Goal: Download file/media

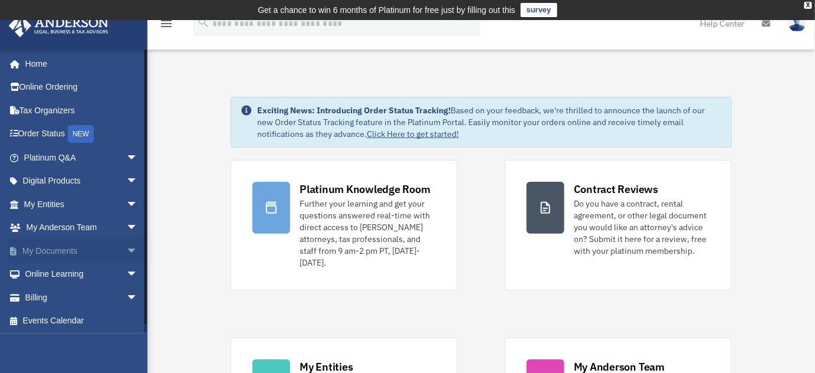
click at [126, 251] on span "arrow_drop_down" at bounding box center [138, 251] width 24 height 24
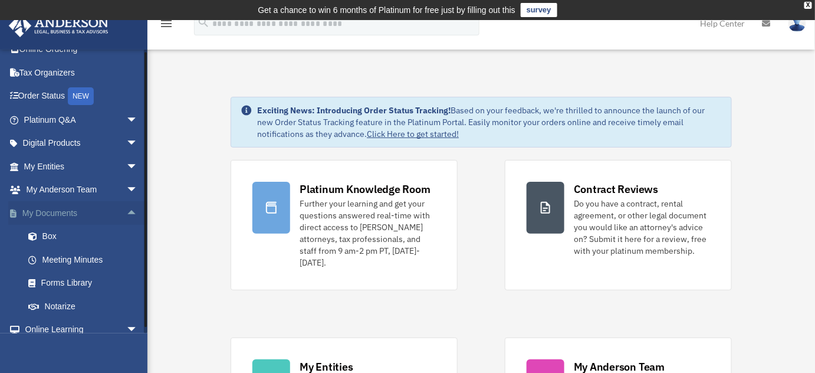
scroll to position [38, 0]
click at [57, 238] on link "Box" at bounding box center [86, 236] width 139 height 24
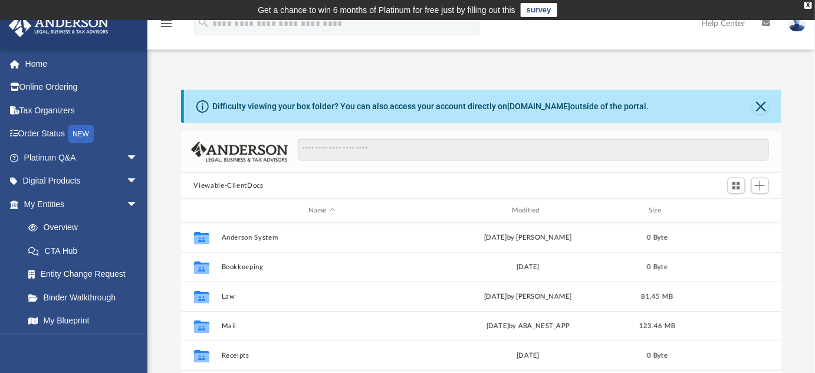
scroll to position [260, 593]
click at [764, 26] on icon at bounding box center [767, 23] width 8 height 8
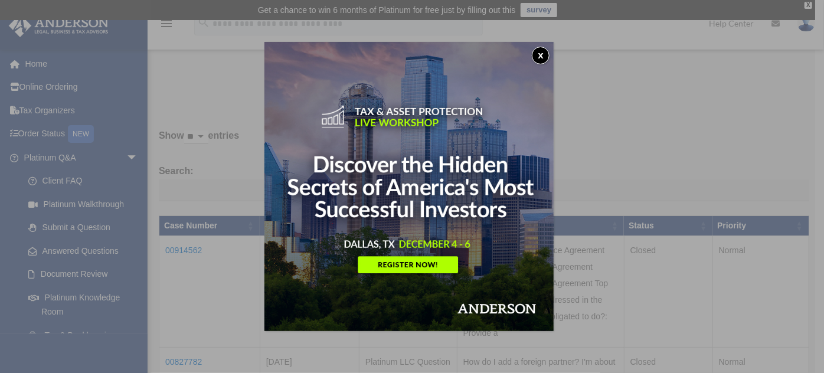
click at [546, 58] on button "x" at bounding box center [541, 56] width 18 height 18
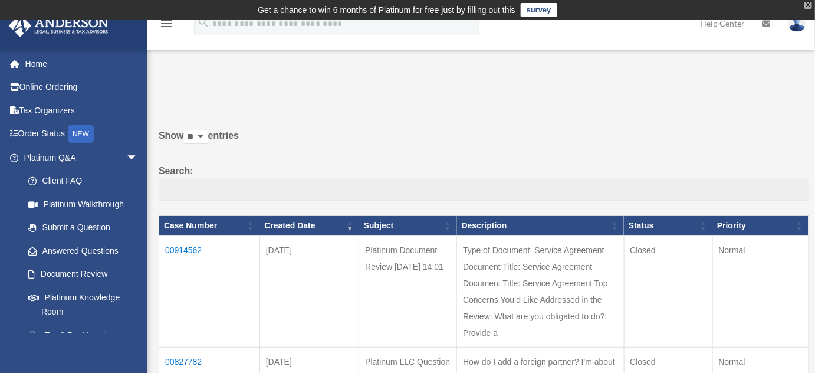
click at [808, 6] on div "X" at bounding box center [809, 5] width 8 height 7
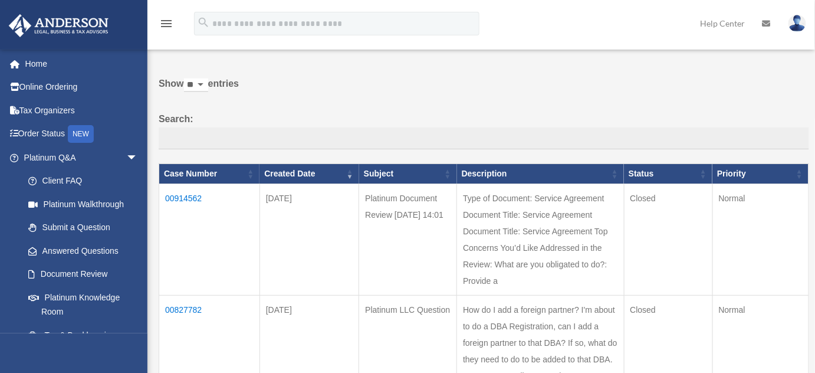
scroll to position [38, 0]
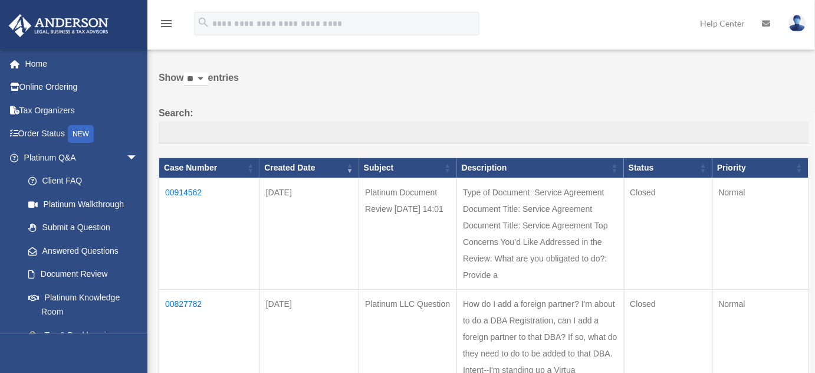
click at [766, 20] on icon at bounding box center [767, 23] width 8 height 8
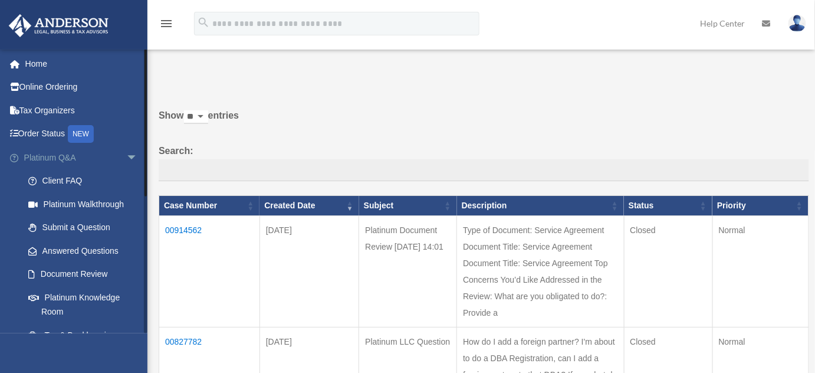
click at [128, 155] on span "arrow_drop_down" at bounding box center [138, 158] width 24 height 24
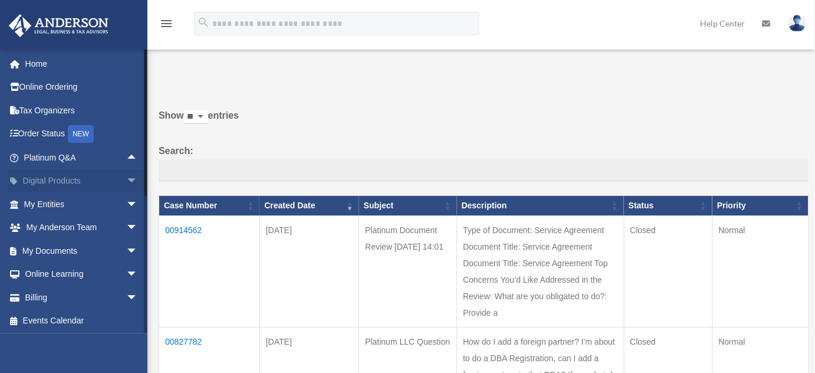
click at [127, 182] on span "arrow_drop_down" at bounding box center [138, 181] width 24 height 24
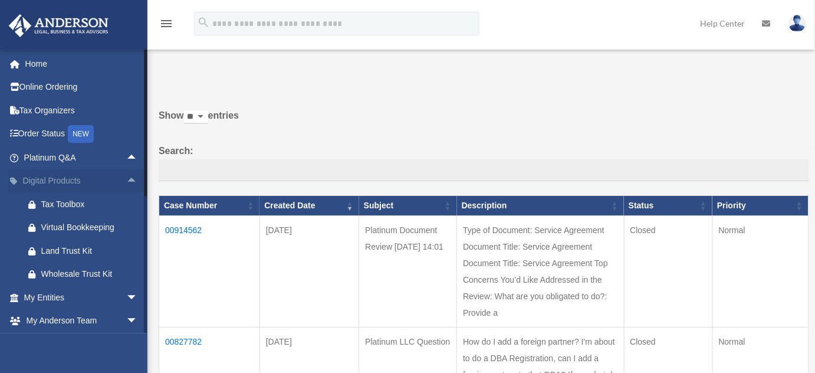
click at [127, 182] on span "arrow_drop_up" at bounding box center [138, 181] width 24 height 24
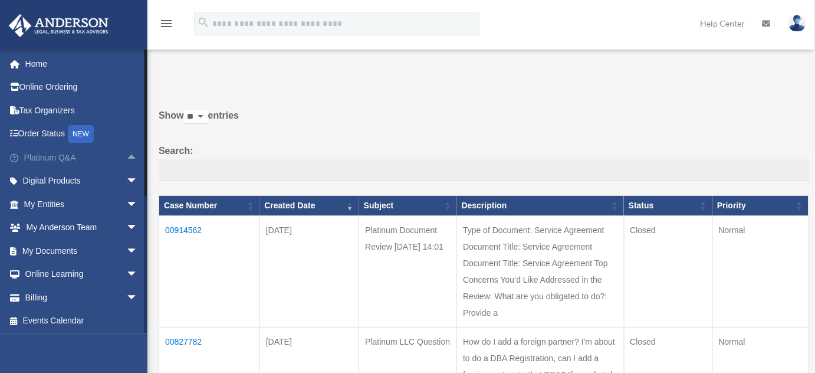
click at [127, 158] on span "arrow_drop_up" at bounding box center [138, 158] width 24 height 24
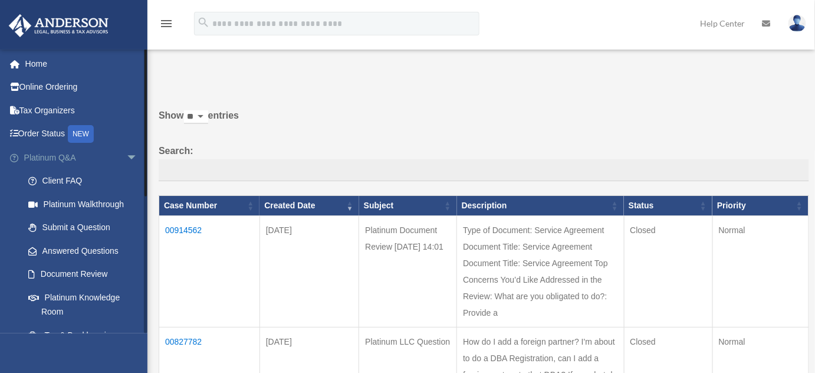
click at [136, 158] on span "arrow_drop_down" at bounding box center [138, 158] width 24 height 24
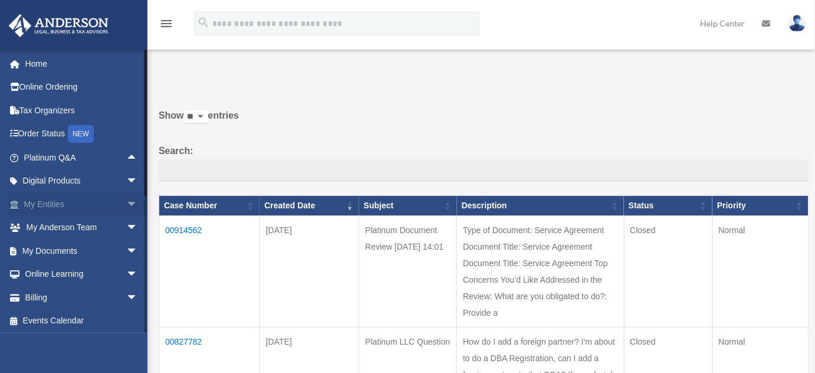
click at [126, 199] on span "arrow_drop_down" at bounding box center [138, 204] width 24 height 24
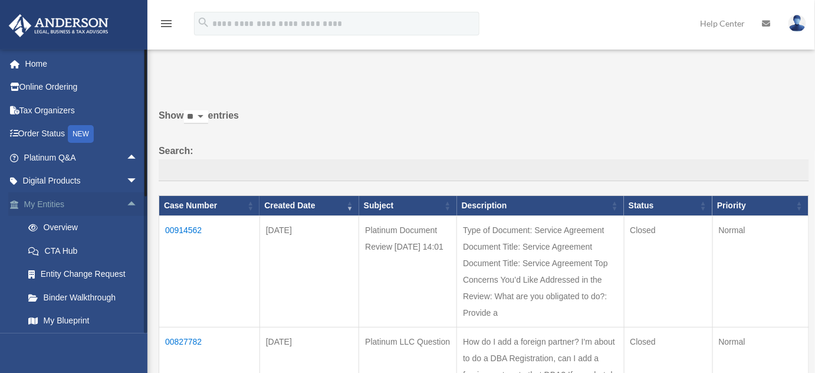
click at [126, 199] on span "arrow_drop_up" at bounding box center [138, 204] width 24 height 24
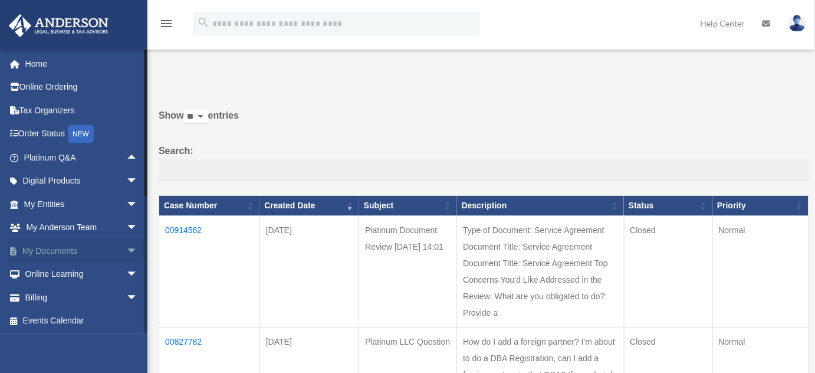
click at [126, 251] on span "arrow_drop_down" at bounding box center [138, 251] width 24 height 24
click at [60, 246] on link "My Documents arrow_drop_up" at bounding box center [81, 251] width 147 height 24
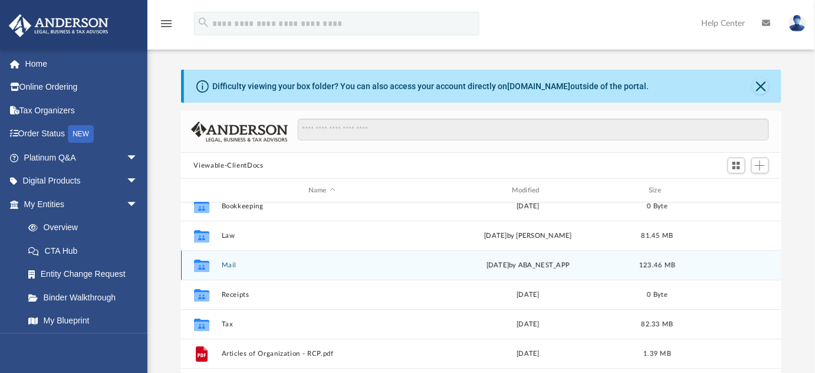
scroll to position [51, 0]
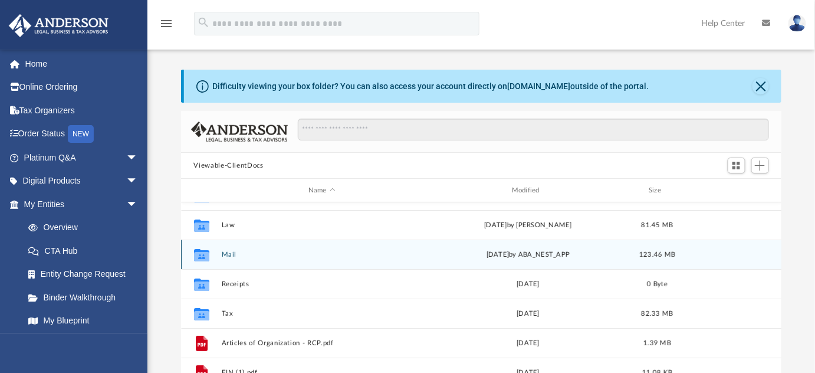
click at [225, 254] on button "Mail" at bounding box center [321, 255] width 201 height 8
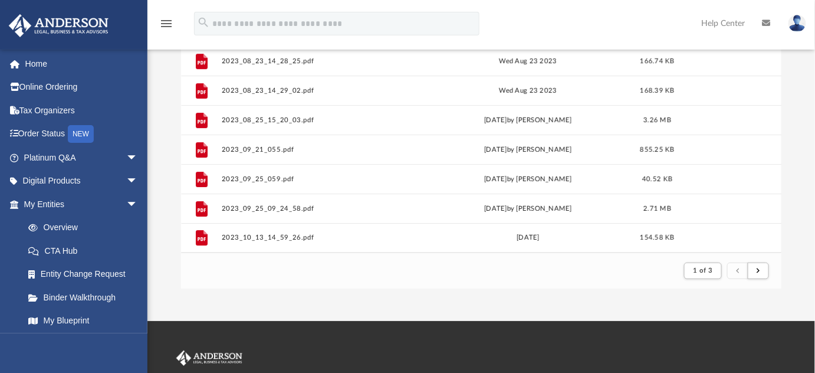
scroll to position [160, 0]
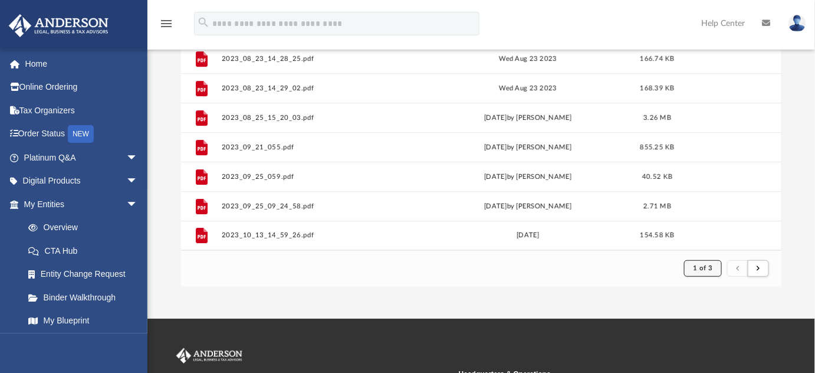
click at [716, 267] on button "1 of 3" at bounding box center [702, 268] width 37 height 17
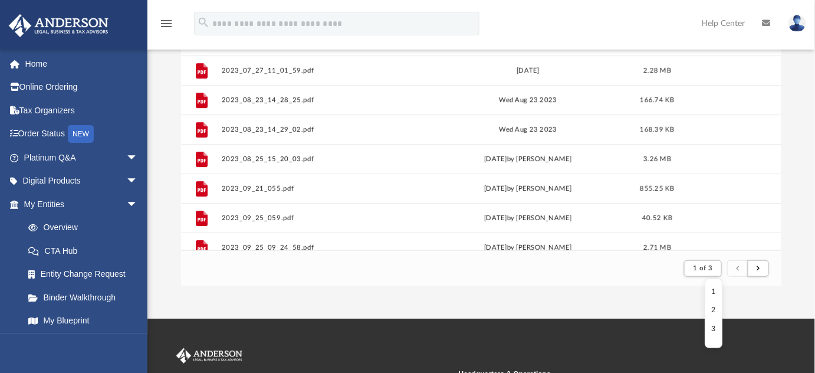
scroll to position [1267, 0]
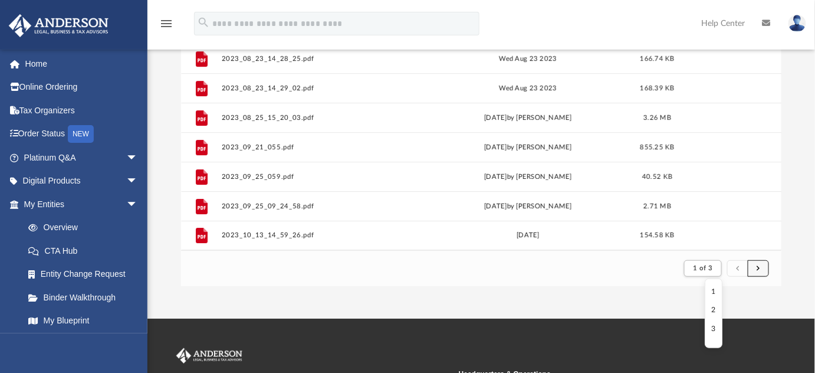
click at [763, 271] on button "submit" at bounding box center [758, 268] width 21 height 17
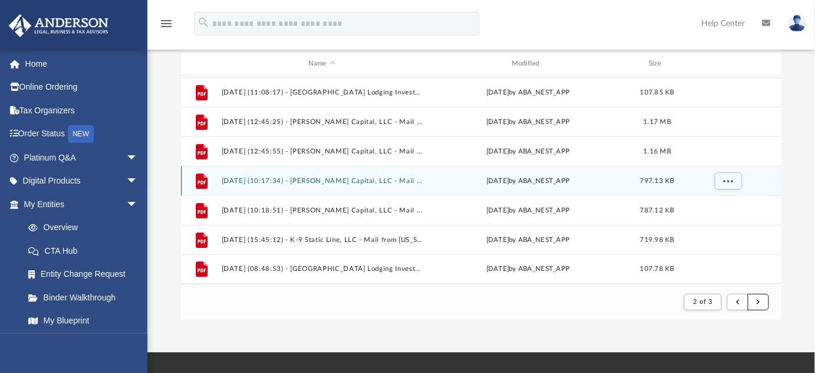
scroll to position [131, 0]
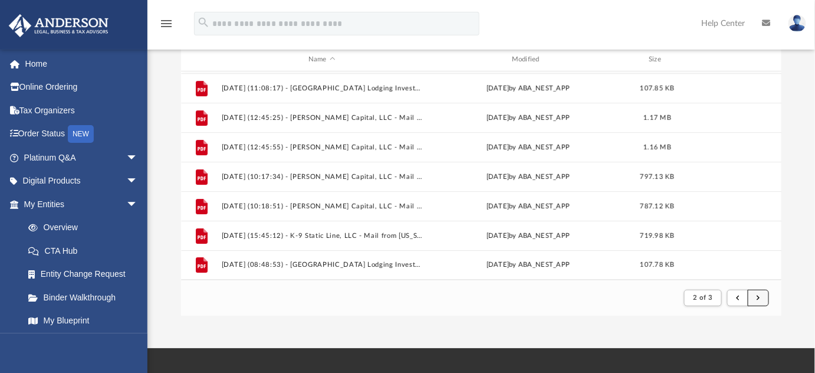
click at [755, 299] on button "submit" at bounding box center [758, 298] width 21 height 17
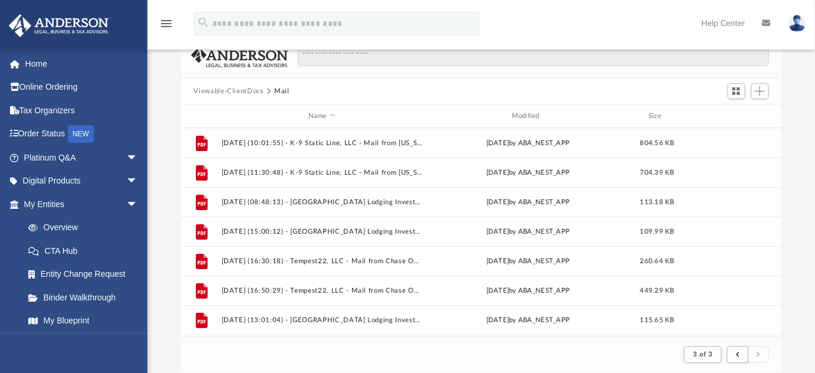
scroll to position [0, 0]
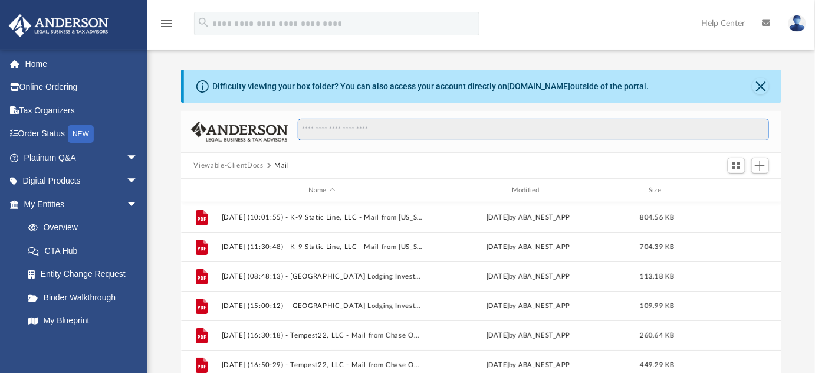
click at [507, 136] on input "Search files and folders" at bounding box center [533, 130] width 471 height 22
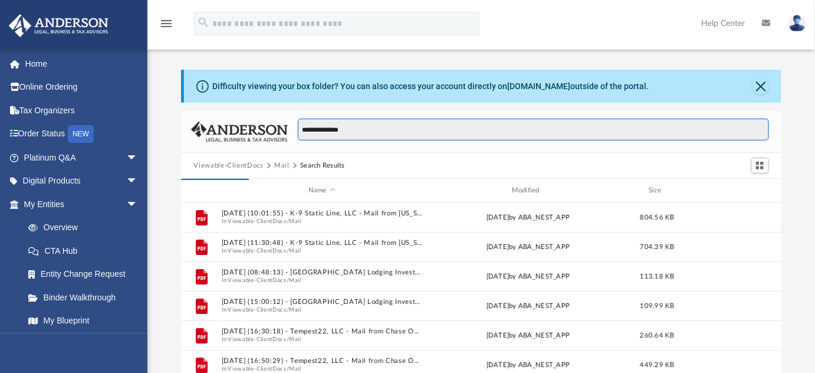
scroll to position [260, 593]
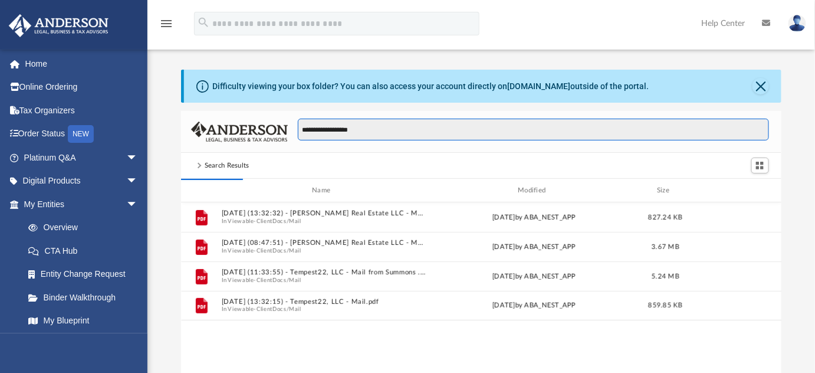
type input "**********"
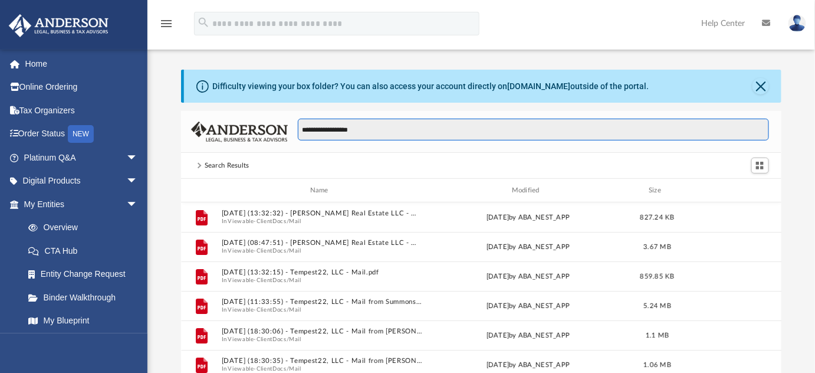
scroll to position [8, 8]
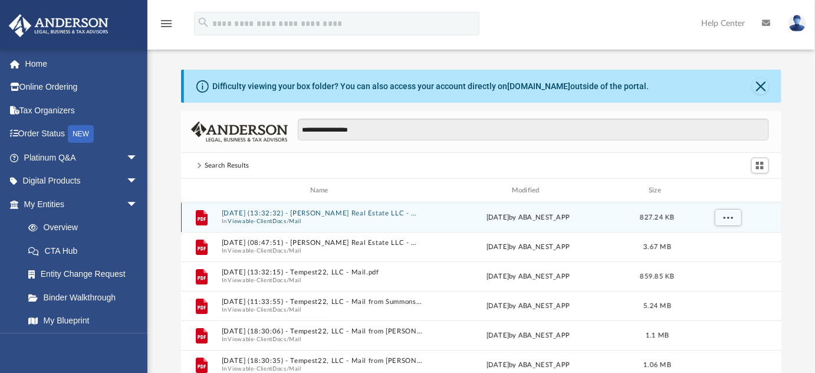
click at [363, 211] on button "[DATE] (13:32:32) - [PERSON_NAME] Real Estate LLC - Mail.pdf" at bounding box center [321, 213] width 201 height 8
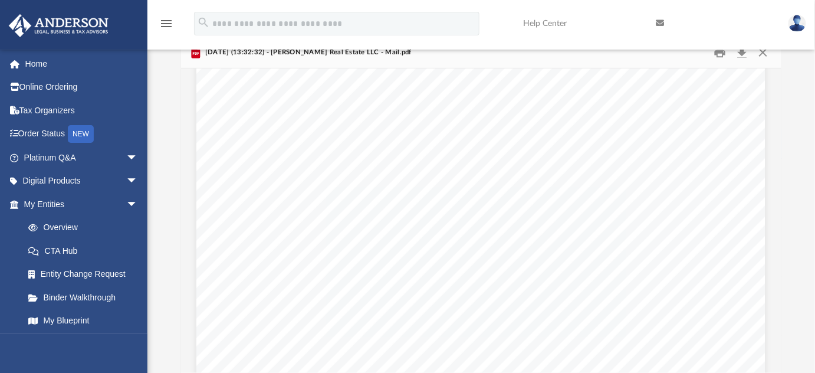
scroll to position [0, 0]
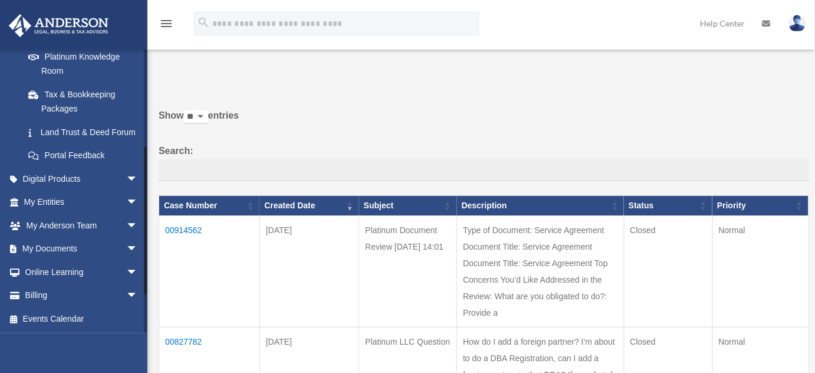
scroll to position [254, 0]
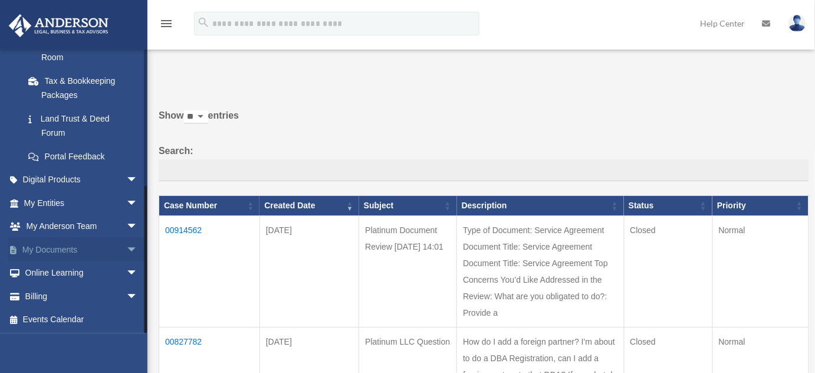
click at [71, 250] on link "My Documents arrow_drop_down" at bounding box center [81, 250] width 147 height 24
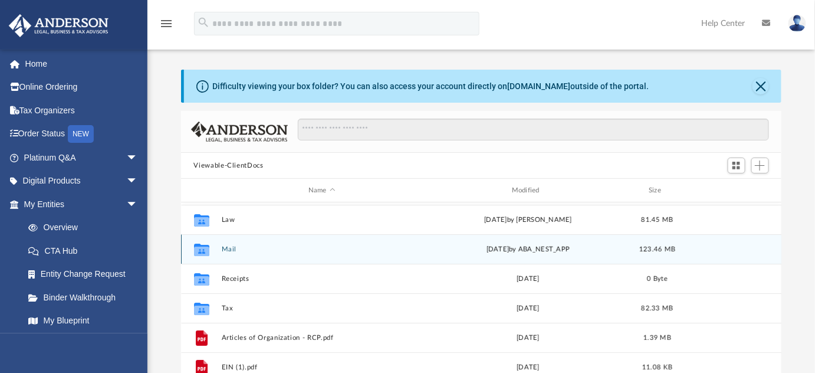
scroll to position [57, 0]
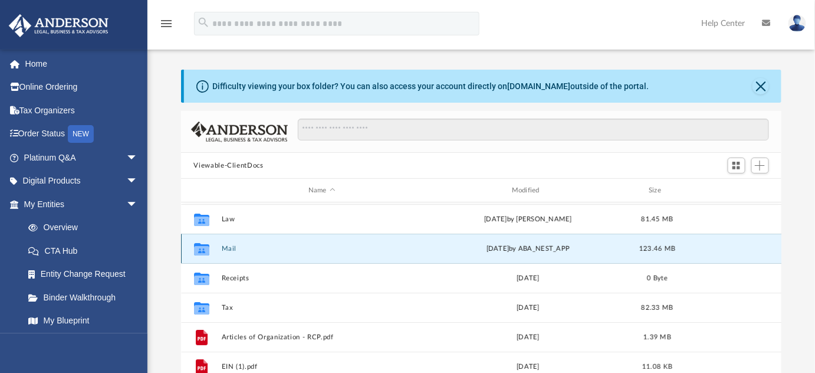
click at [223, 249] on button "Mail" at bounding box center [321, 249] width 201 height 8
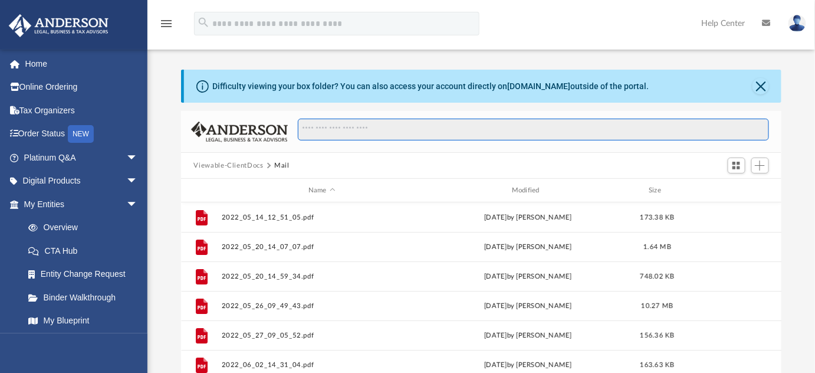
click at [346, 137] on input "Search files and folders" at bounding box center [533, 130] width 471 height 22
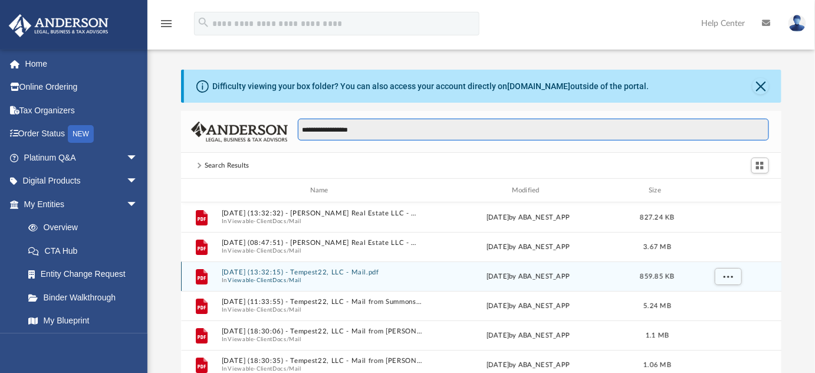
type input "**********"
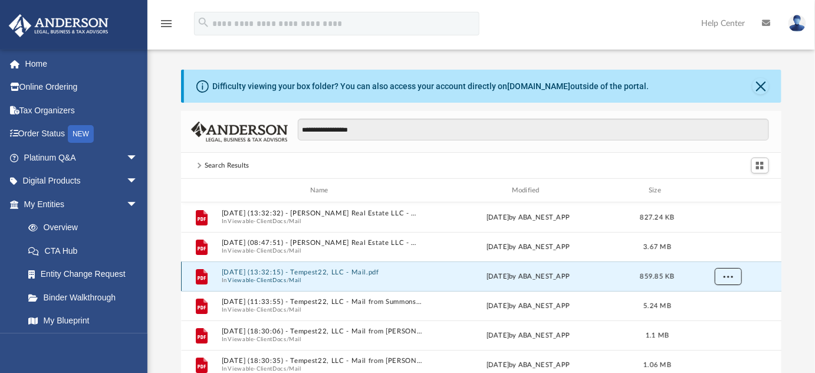
drag, startPoint x: 382, startPoint y: 273, endPoint x: 723, endPoint y: 280, distance: 341.1
click at [723, 280] on button "More options" at bounding box center [727, 277] width 27 height 18
click at [720, 303] on li "Preview" at bounding box center [717, 300] width 34 height 12
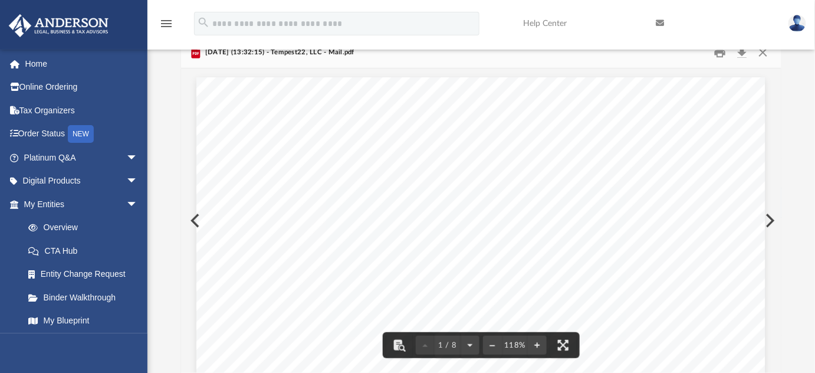
scroll to position [0, 0]
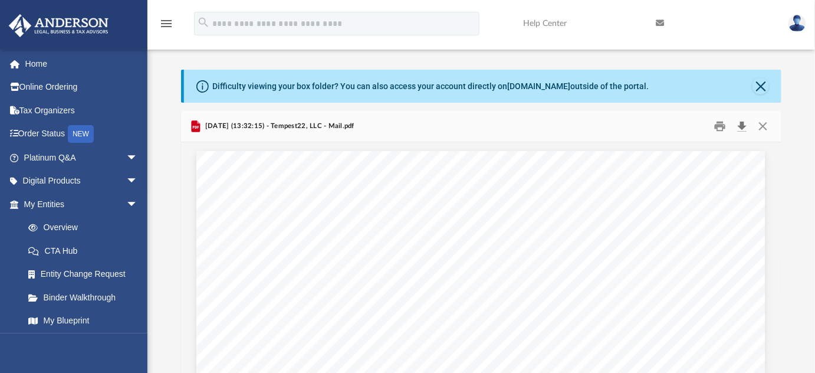
click at [746, 127] on button "Download" at bounding box center [742, 126] width 21 height 18
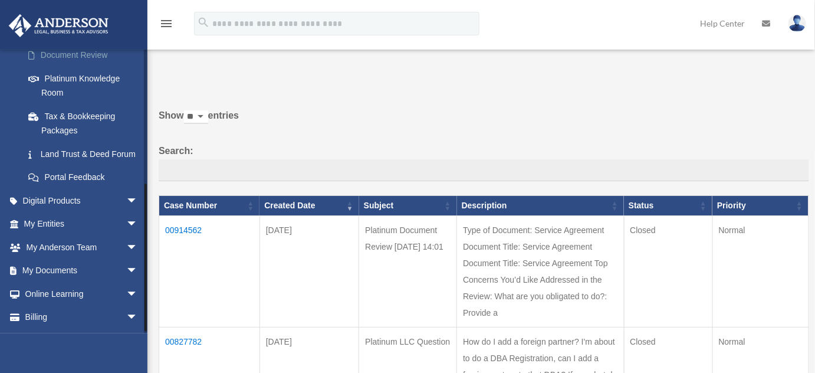
scroll to position [251, 0]
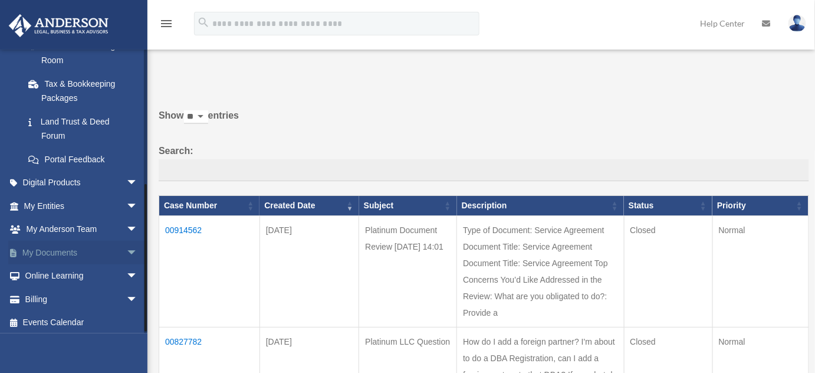
click at [130, 248] on span "arrow_drop_down" at bounding box center [138, 253] width 24 height 24
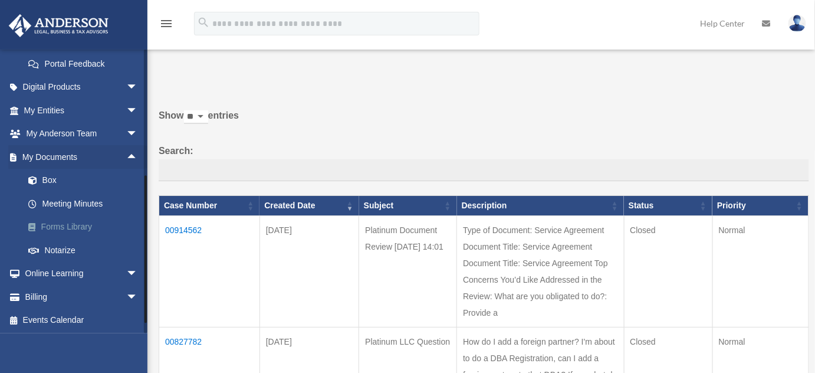
scroll to position [347, 0]
click at [57, 174] on link "Box" at bounding box center [86, 180] width 139 height 24
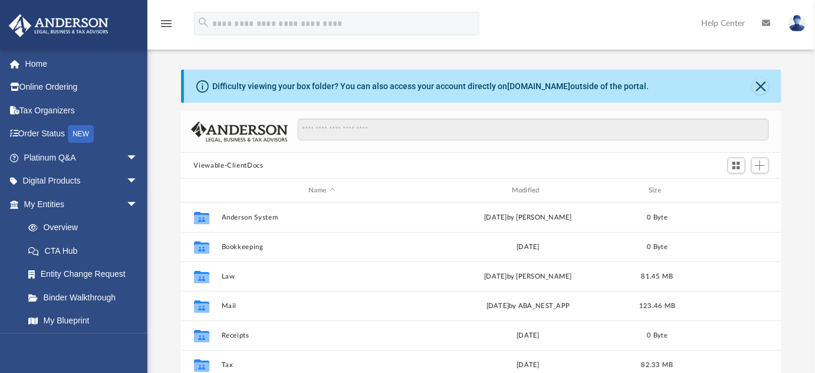
scroll to position [260, 593]
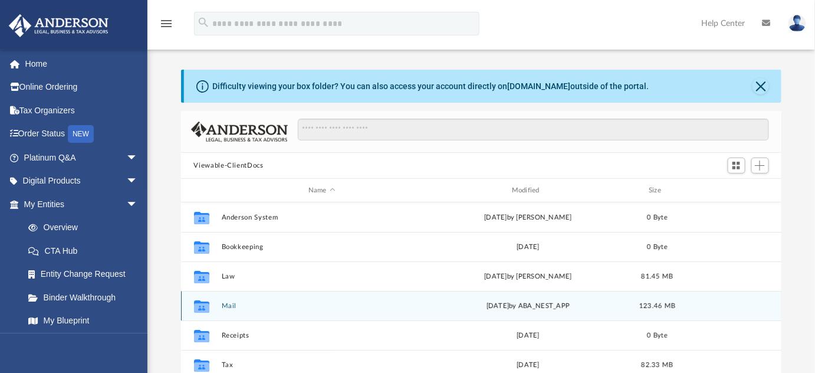
click at [224, 302] on button "Mail" at bounding box center [321, 306] width 201 height 8
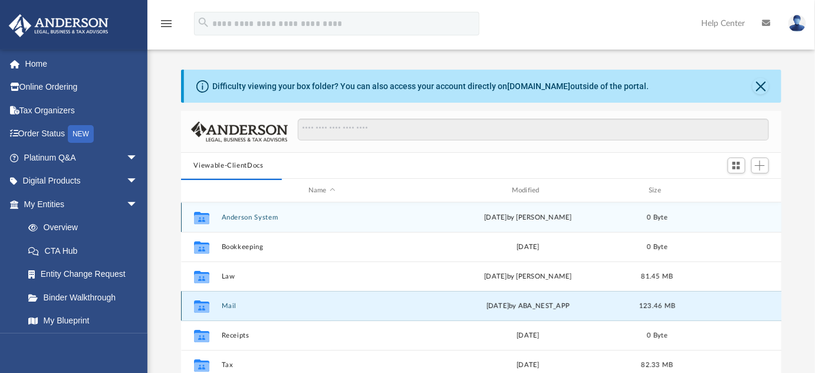
scroll to position [8, 8]
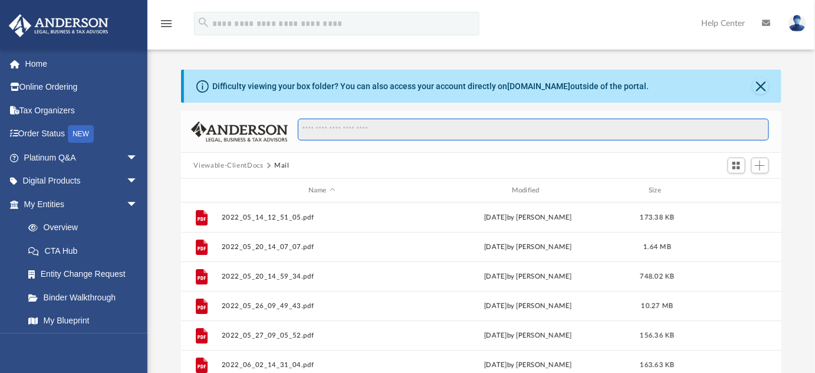
click at [345, 129] on input "Search files and folders" at bounding box center [533, 130] width 471 height 22
type input "*"
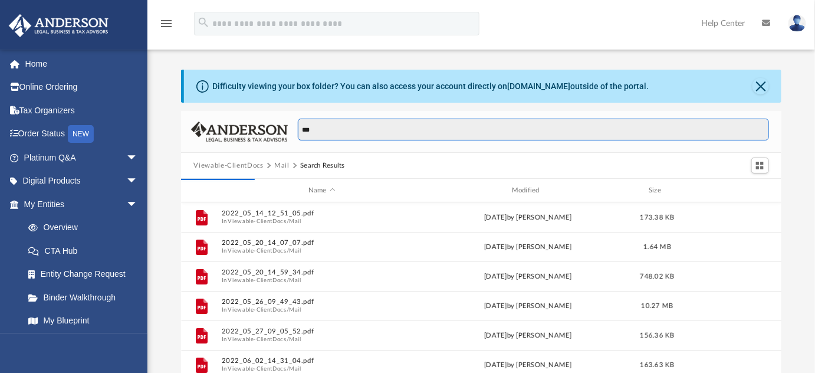
scroll to position [260, 593]
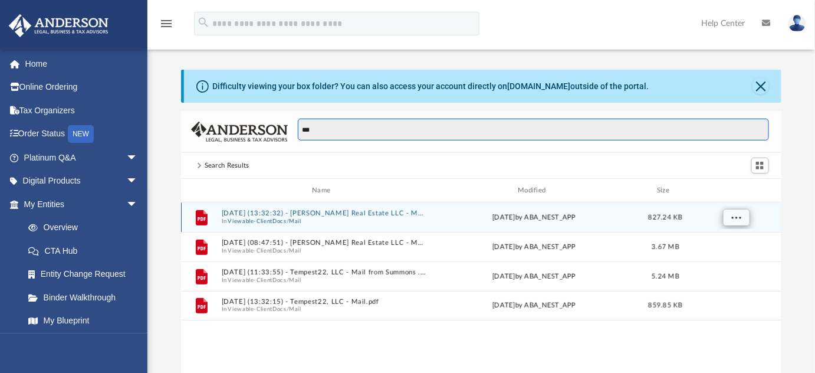
type input "***"
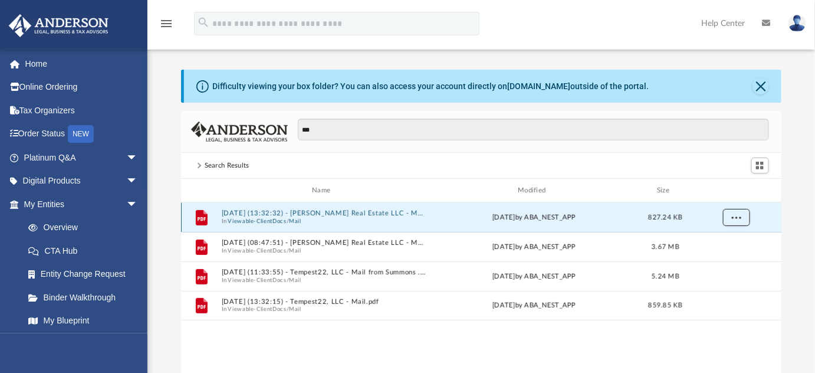
click at [741, 217] on span "More options" at bounding box center [736, 217] width 9 height 6
click at [737, 243] on li "Preview" at bounding box center [726, 241] width 34 height 12
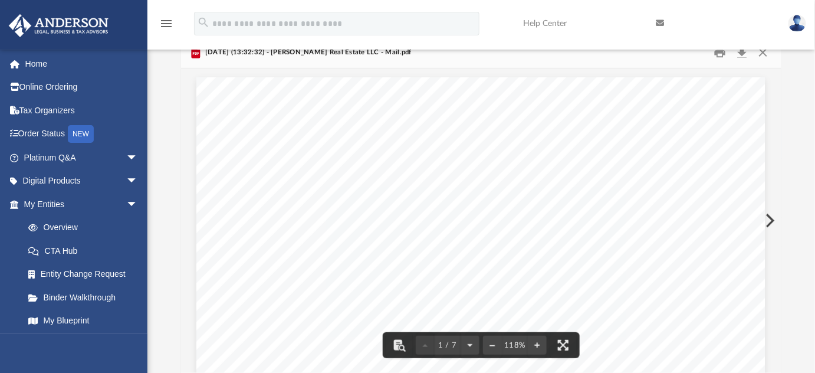
click at [739, 57] on button "Download" at bounding box center [742, 53] width 21 height 18
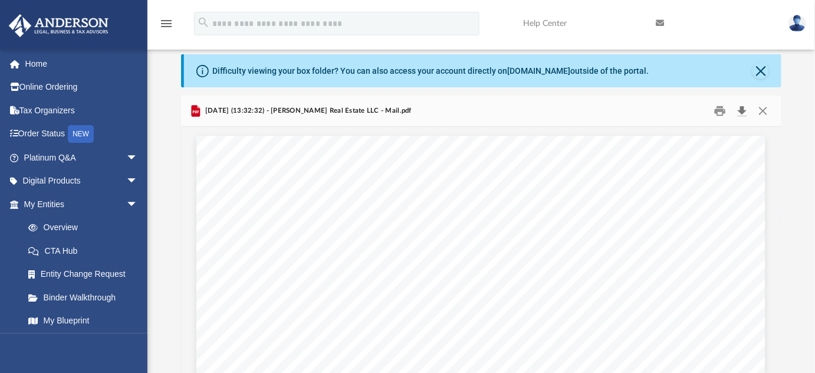
scroll to position [0, 0]
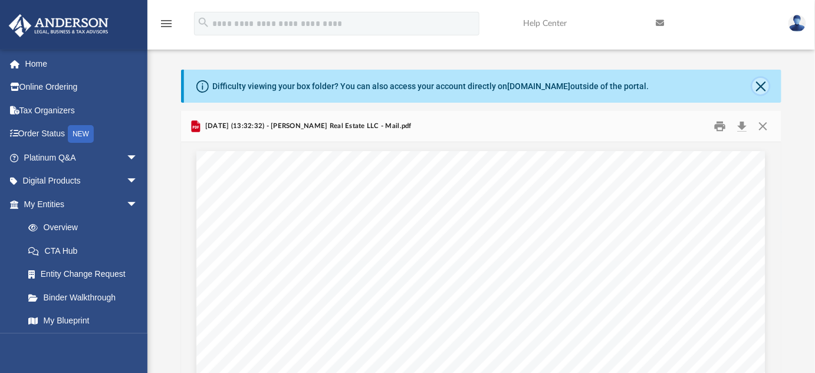
click at [760, 90] on button "Close" at bounding box center [761, 86] width 17 height 17
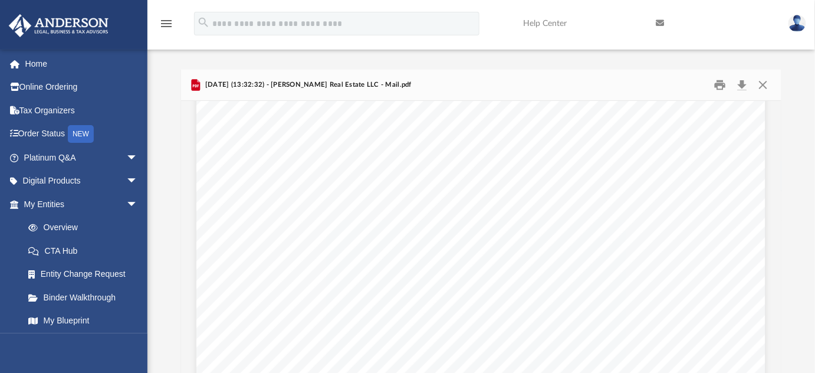
scroll to position [73, 0]
